Goal: Task Accomplishment & Management: Manage account settings

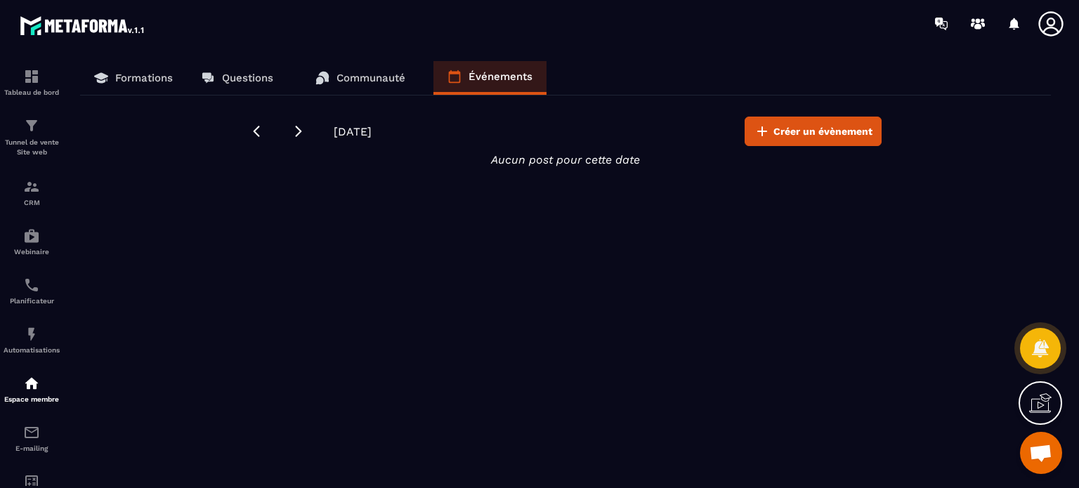
click at [379, 84] on link "Communauté" at bounding box center [360, 78] width 118 height 34
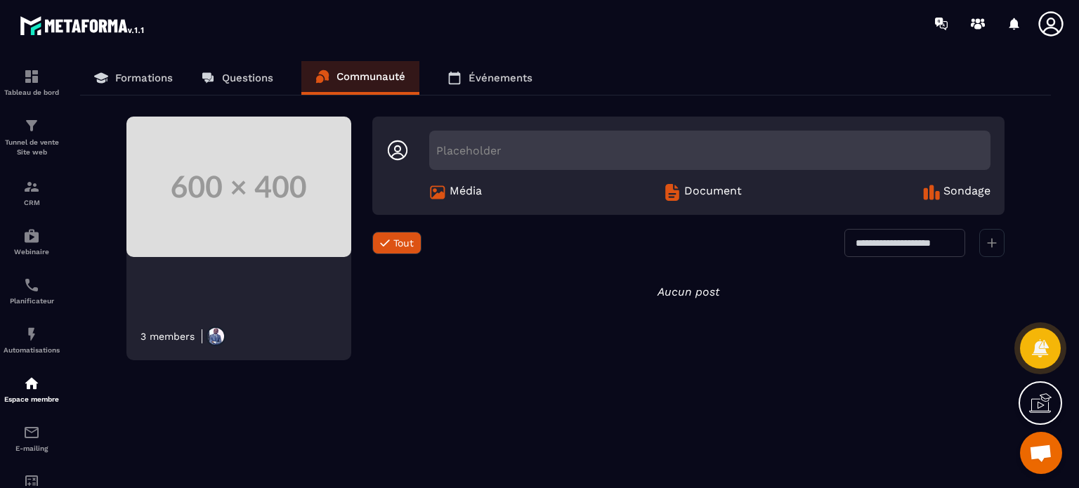
click at [229, 82] on p "Questions" at bounding box center [247, 78] width 51 height 13
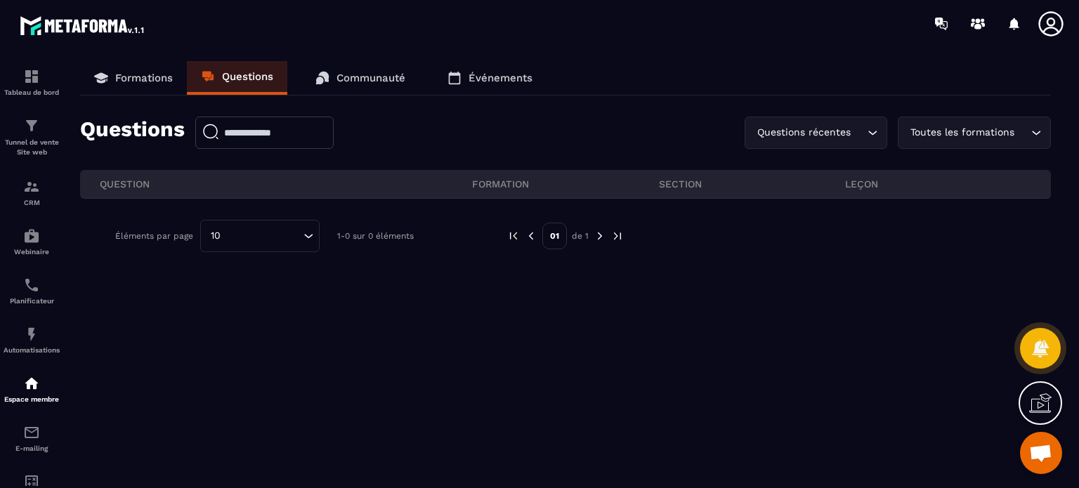
click at [461, 82] on icon at bounding box center [455, 78] width 12 height 13
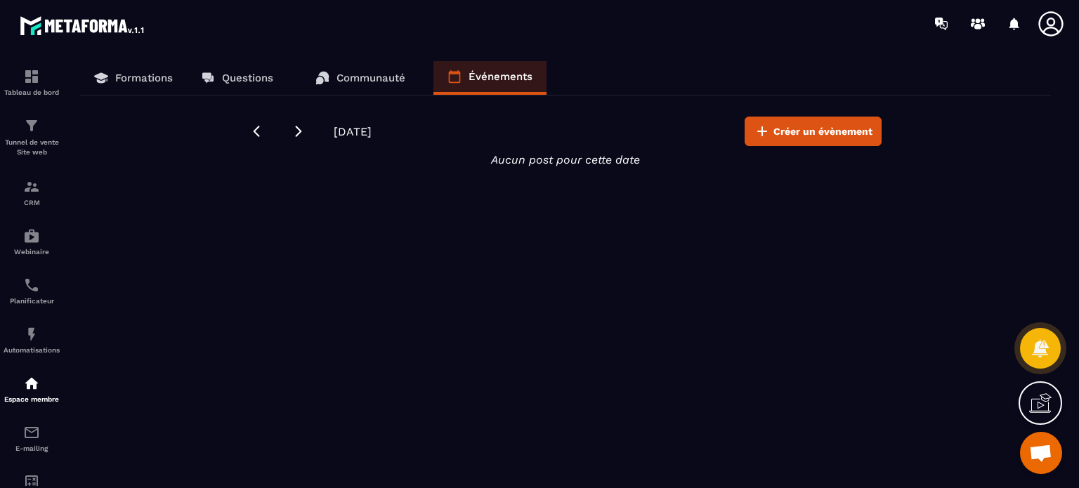
click at [115, 80] on link "Formations" at bounding box center [133, 78] width 107 height 34
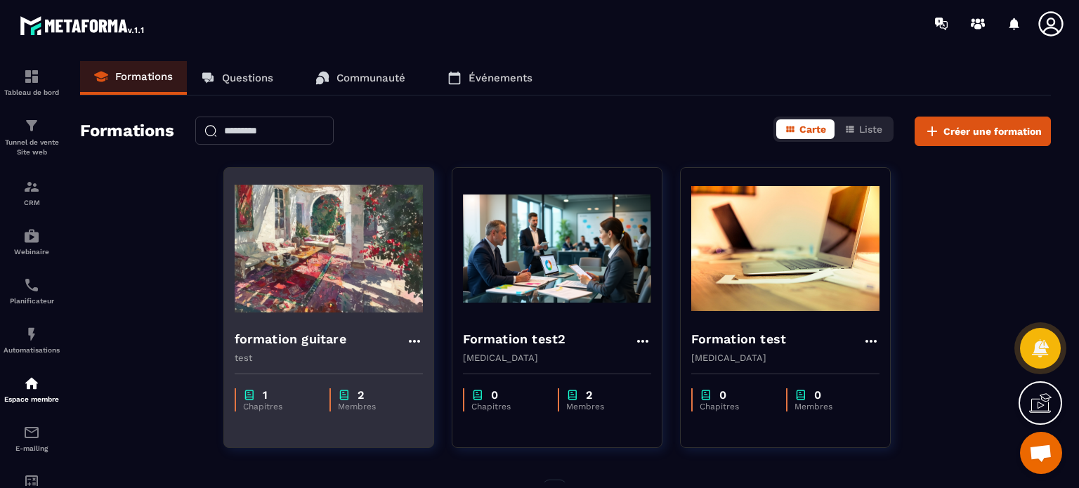
click at [304, 320] on div "formation guitare test" at bounding box center [328, 341] width 209 height 44
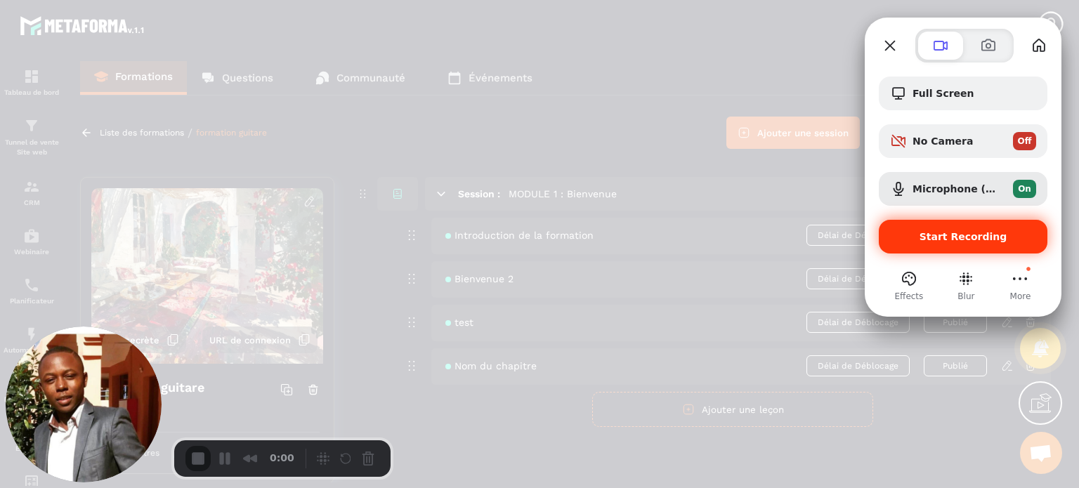
click at [948, 242] on span "Start Recording" at bounding box center [964, 236] width 88 height 11
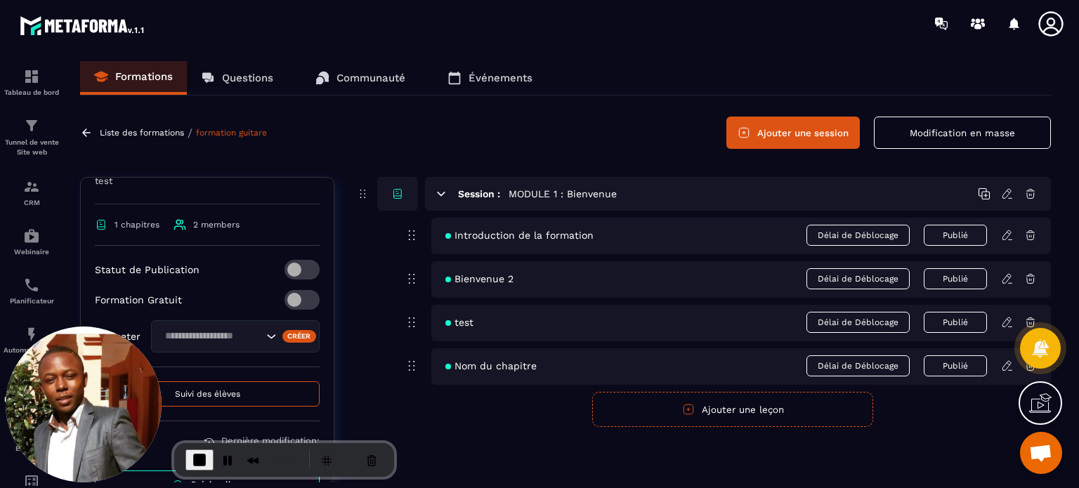
scroll to position [264, 0]
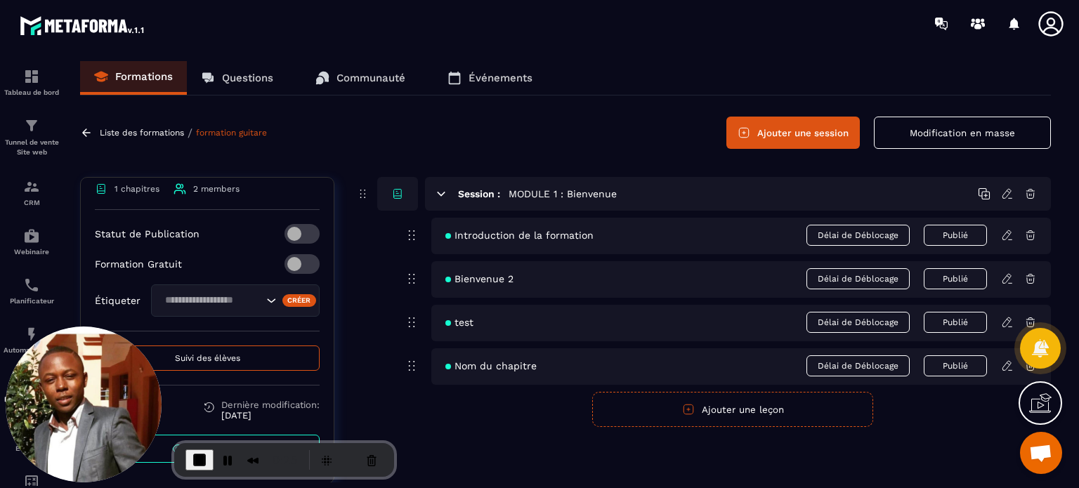
click at [225, 304] on input "Search for option" at bounding box center [211, 300] width 103 height 15
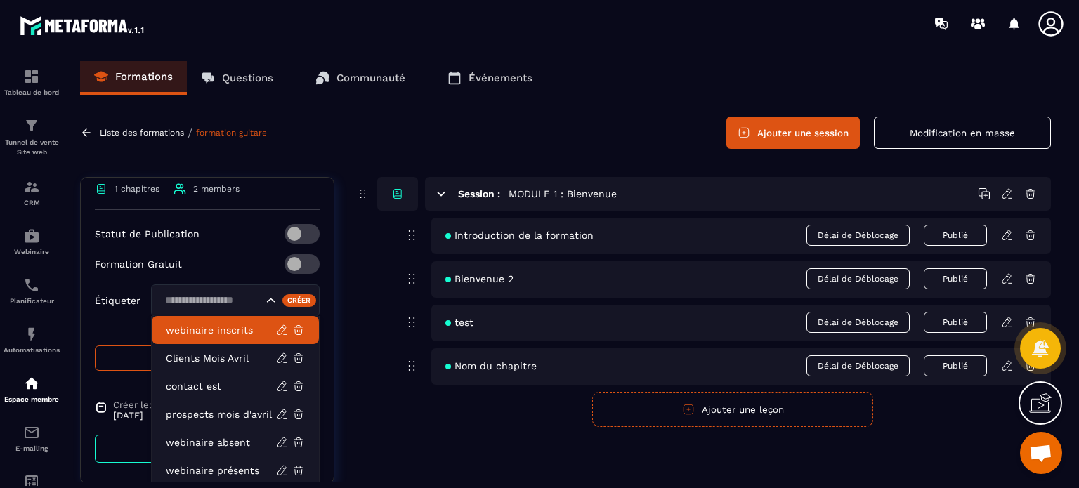
click at [1056, 25] on icon at bounding box center [1051, 24] width 28 height 28
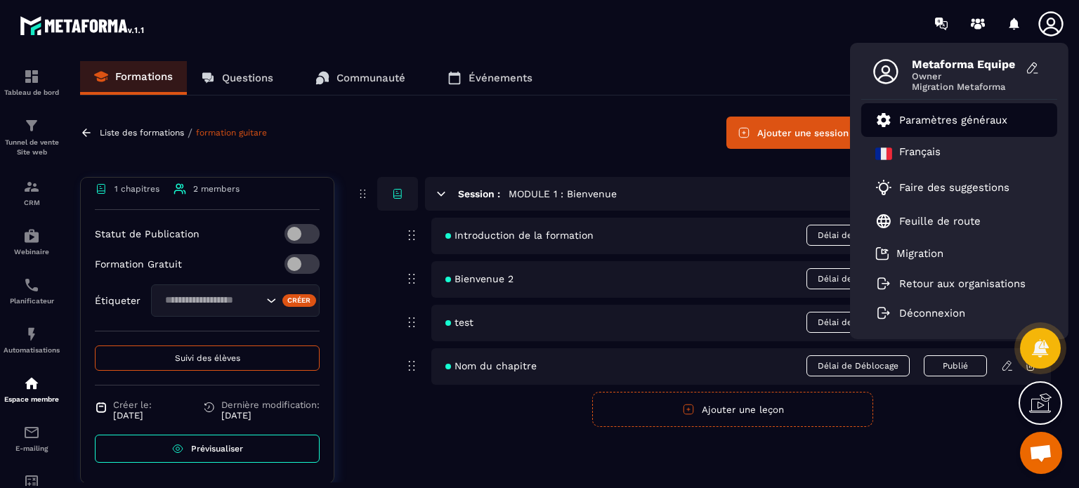
click at [947, 120] on p "Paramètres généraux" at bounding box center [953, 120] width 108 height 13
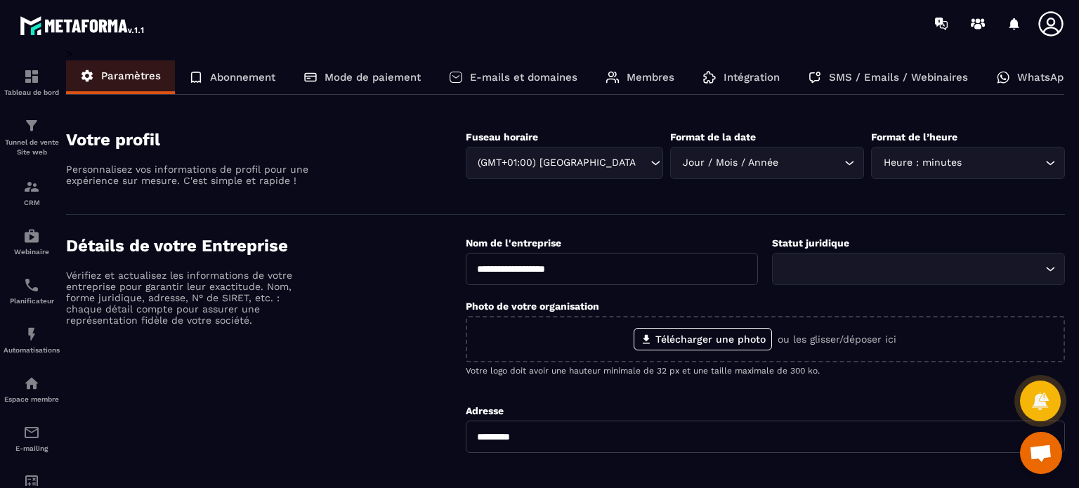
click at [649, 86] on div "Membres" at bounding box center [640, 77] width 97 height 34
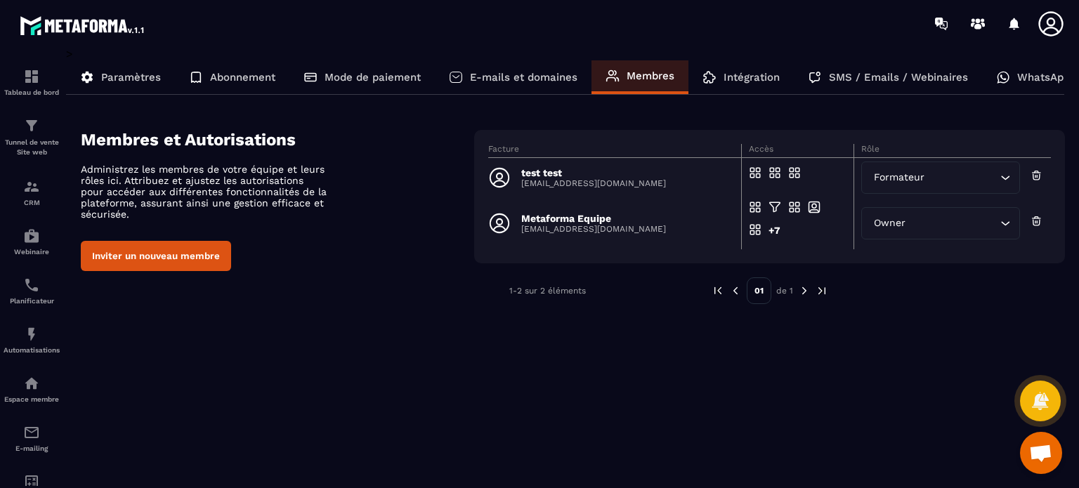
click at [171, 261] on button "Inviter un nouveau membre" at bounding box center [156, 256] width 150 height 30
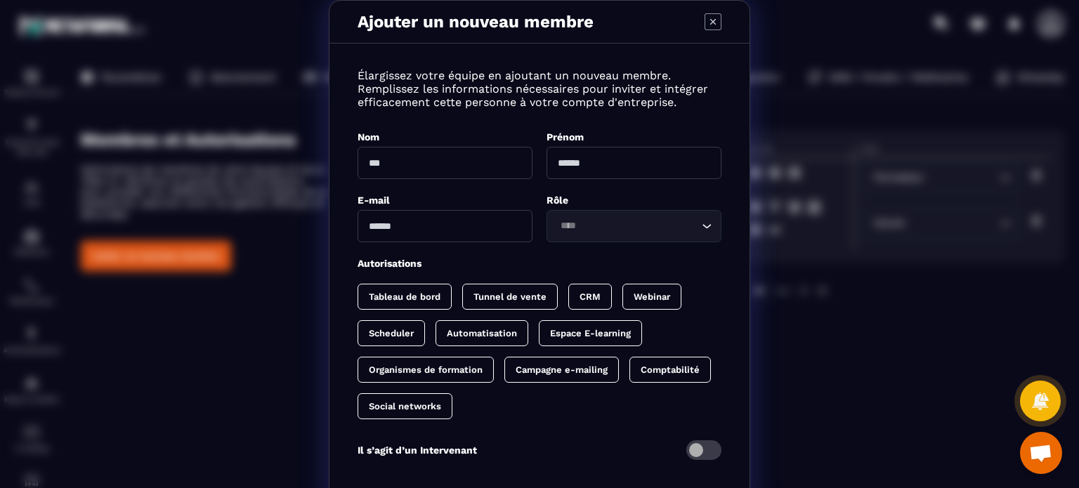
click at [441, 176] on input "Modal window" at bounding box center [445, 163] width 175 height 32
type input "*"
type input "******"
click at [585, 175] on input "Modal window" at bounding box center [634, 163] width 175 height 32
type input "*********"
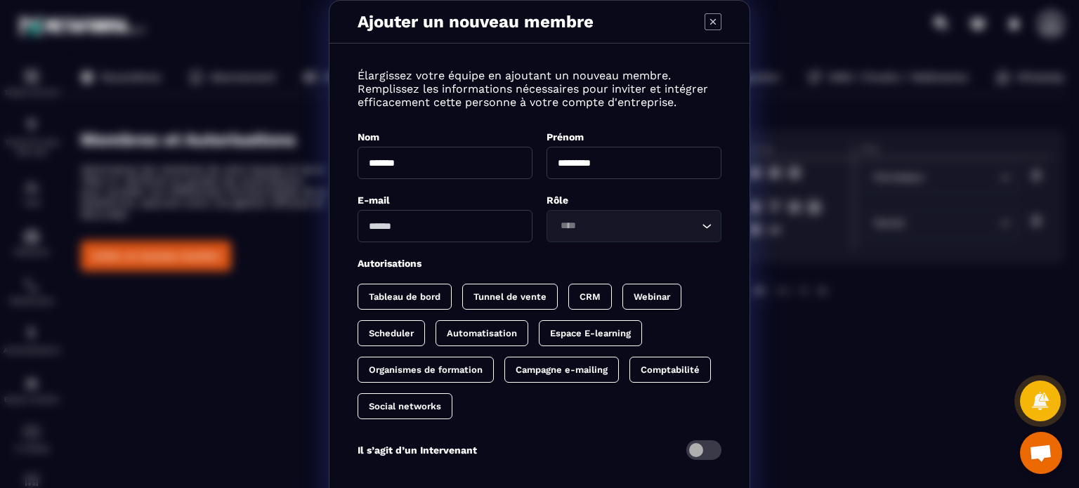
click at [486, 242] on input "Modal window" at bounding box center [445, 226] width 175 height 32
type input "**********"
click at [590, 225] on input "Search for option" at bounding box center [627, 226] width 143 height 15
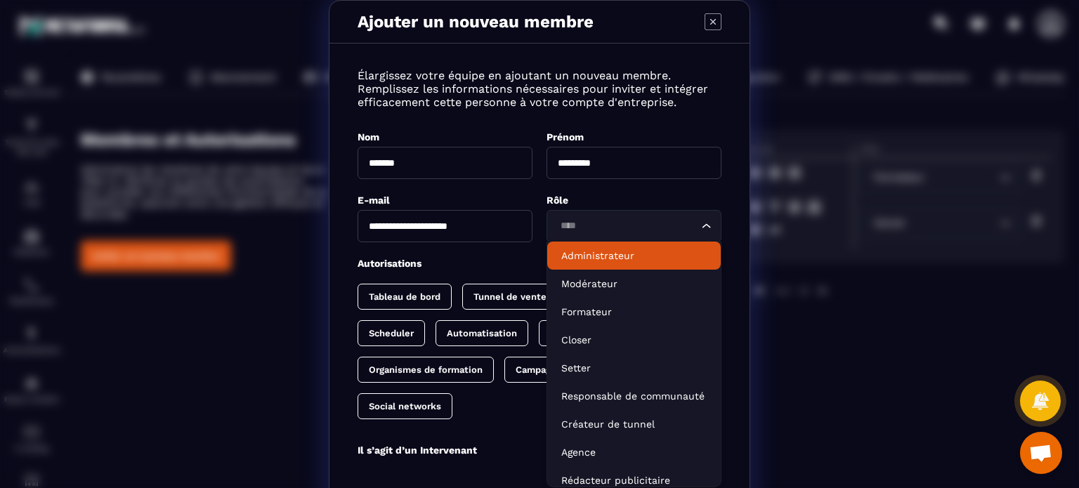
click at [586, 267] on li "Administrateur" at bounding box center [634, 256] width 174 height 28
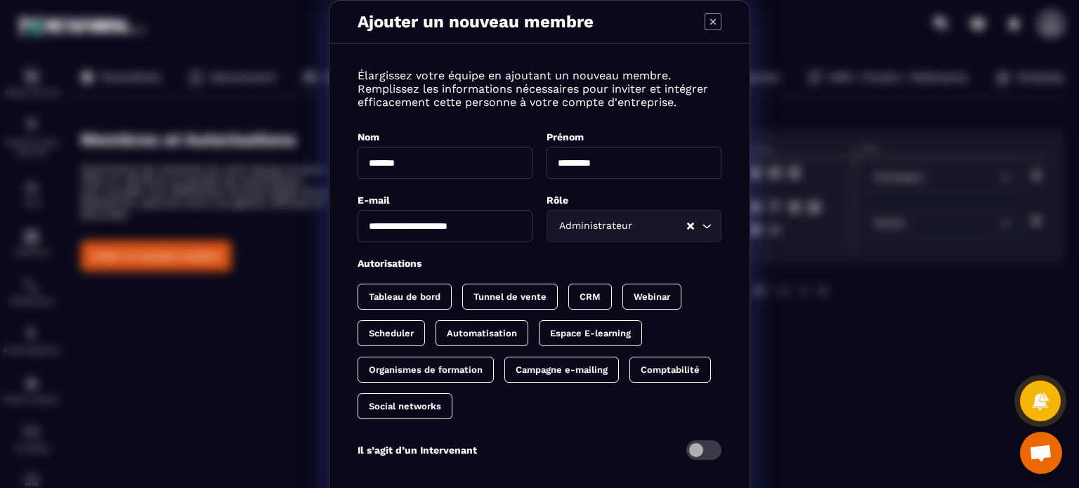
click at [504, 300] on p "Tunnel de vente" at bounding box center [510, 297] width 73 height 11
click at [591, 333] on p "Espace E-learning" at bounding box center [590, 333] width 81 height 11
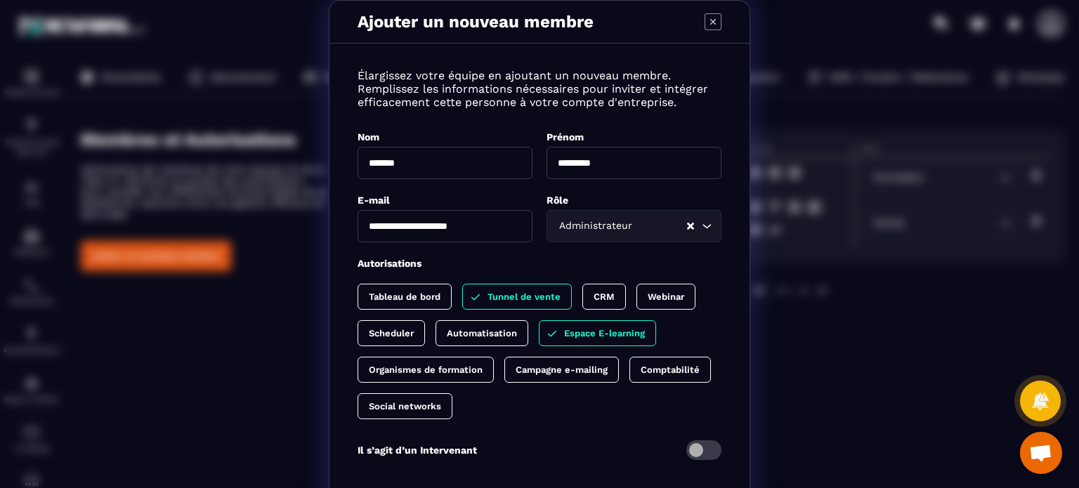
click at [708, 19] on icon "Modal window" at bounding box center [713, 21] width 17 height 17
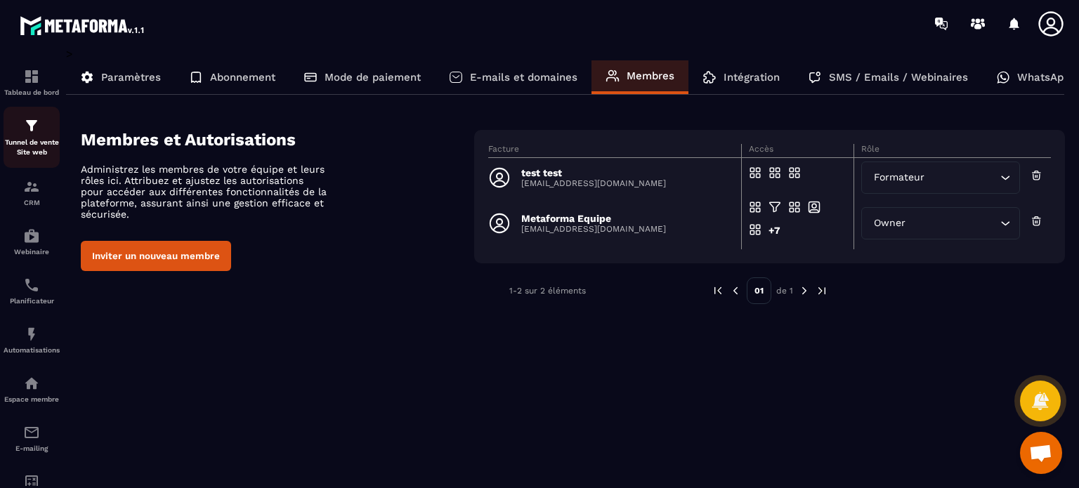
click at [18, 142] on p "Tunnel de vente Site web" at bounding box center [32, 148] width 56 height 20
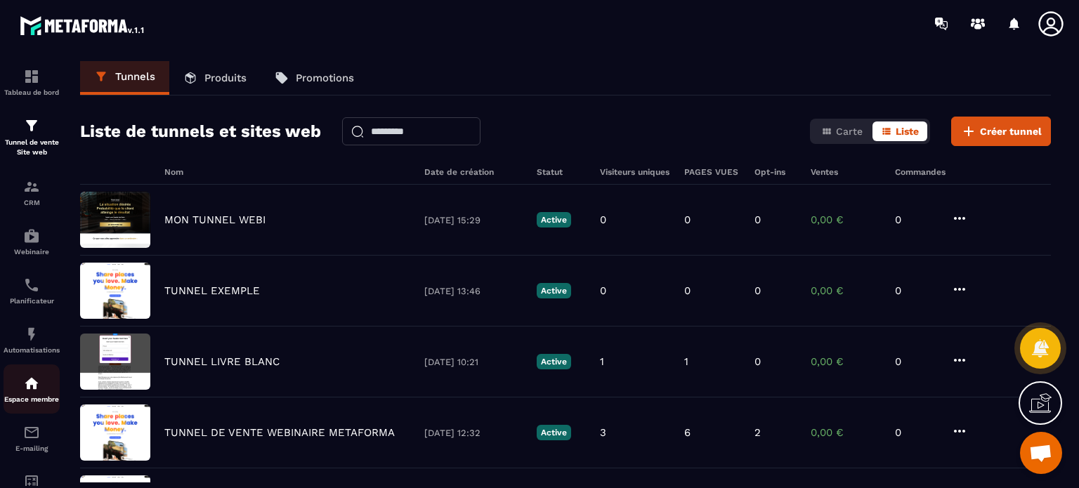
click at [41, 390] on div "Espace membre" at bounding box center [32, 389] width 56 height 28
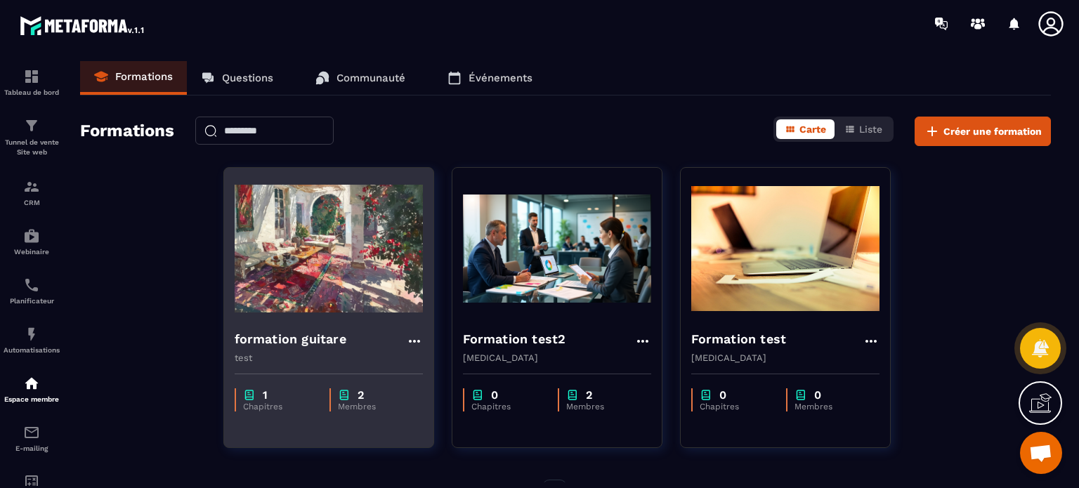
click at [302, 333] on h4 "formation guitare" at bounding box center [291, 340] width 112 height 20
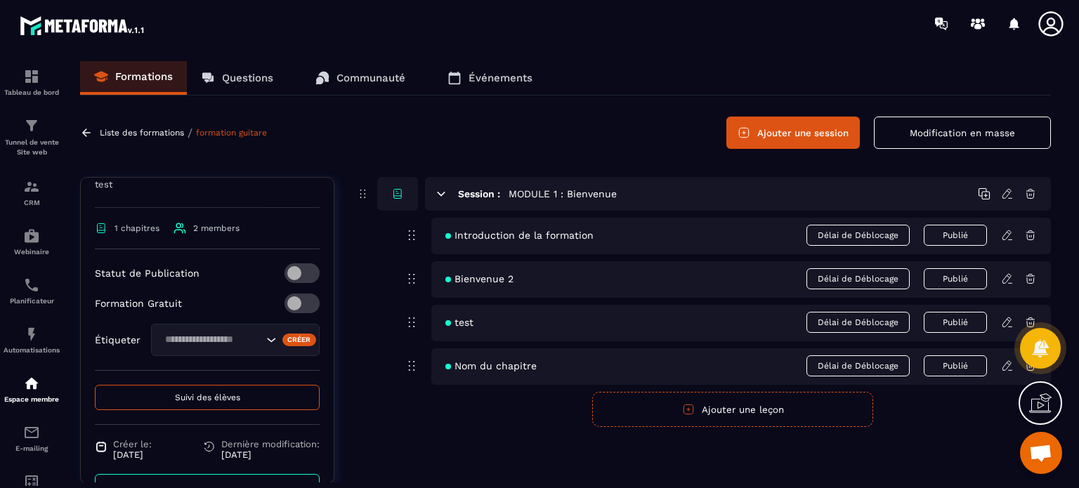
scroll to position [226, 0]
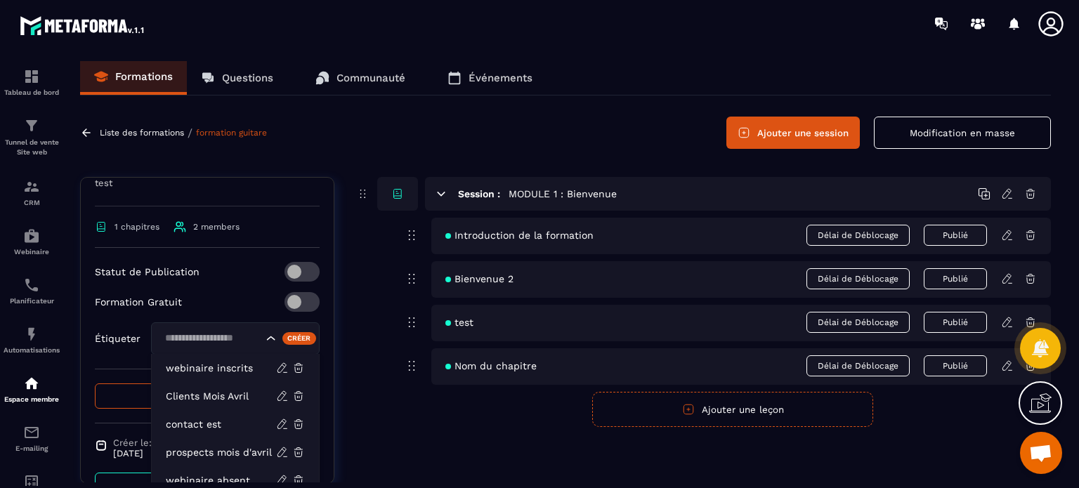
click at [225, 334] on input "Search for option" at bounding box center [211, 338] width 103 height 15
click at [1048, 16] on icon at bounding box center [1051, 24] width 28 height 28
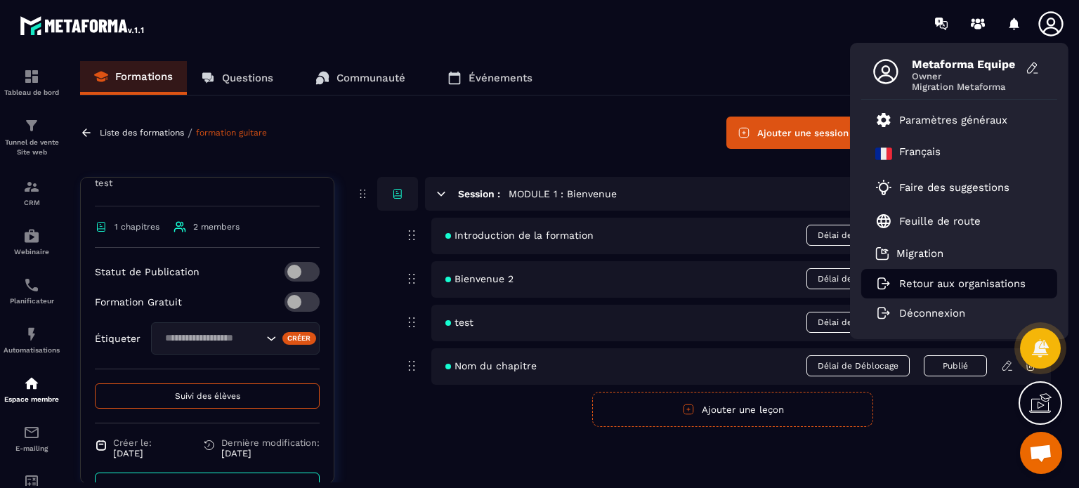
click at [946, 276] on li "Retour aux organisations" at bounding box center [959, 284] width 196 height 30
click at [920, 281] on p "Retour aux organisations" at bounding box center [962, 284] width 126 height 13
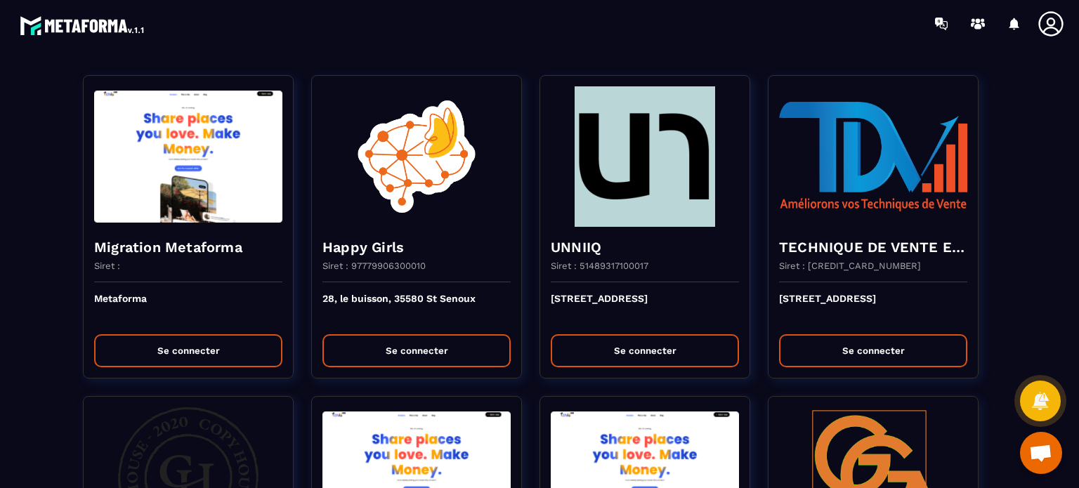
click at [568, 25] on div at bounding box center [622, 23] width 914 height 47
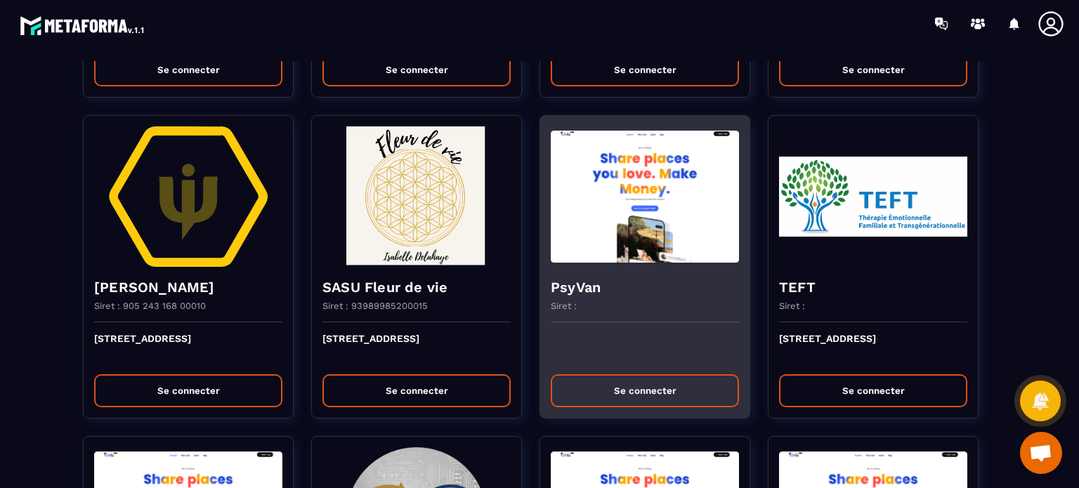
click at [640, 210] on img at bounding box center [645, 196] width 188 height 141
